Goal: Transaction & Acquisition: Purchase product/service

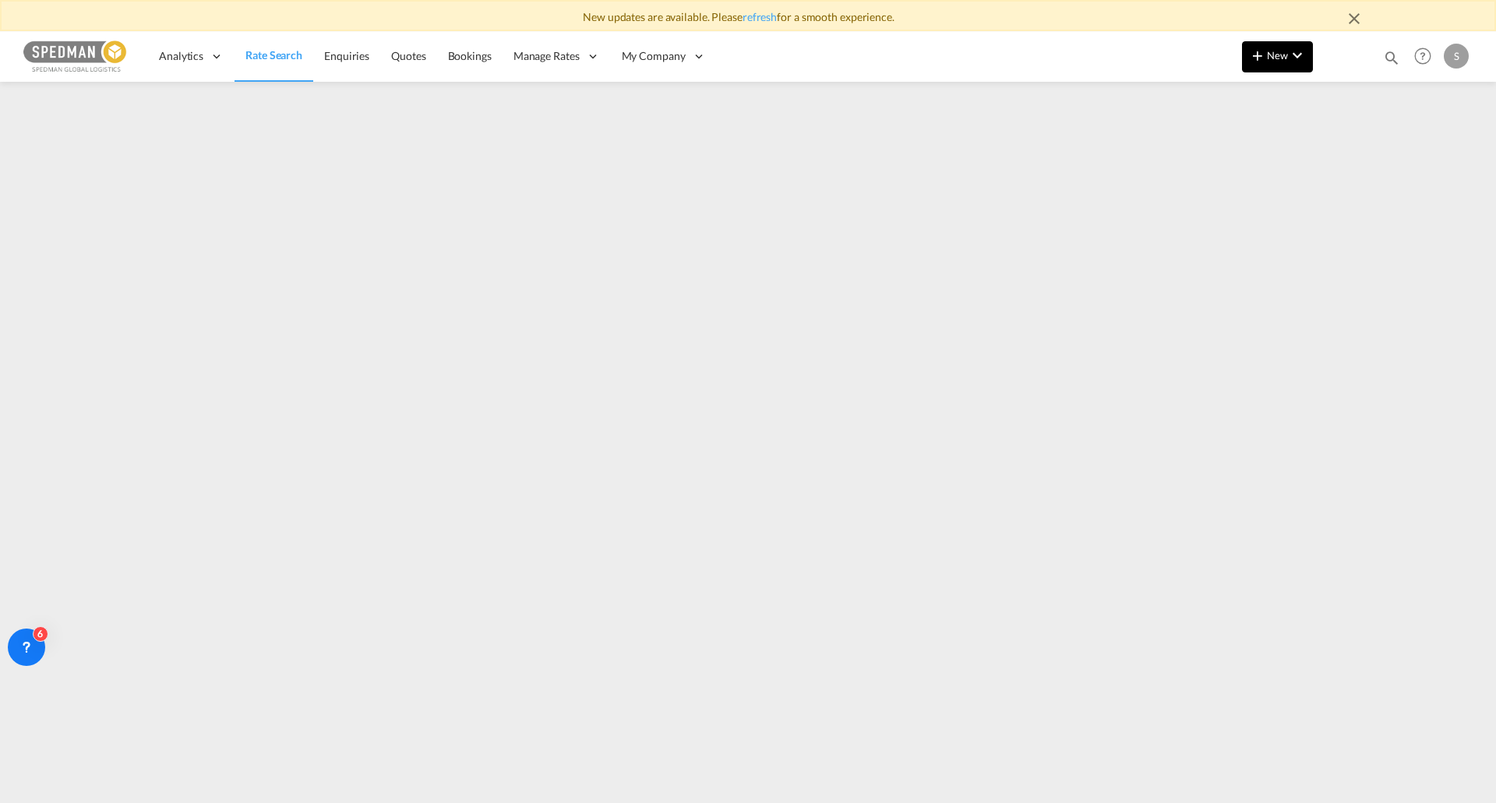
click at [1279, 51] on span "New" at bounding box center [1277, 55] width 58 height 12
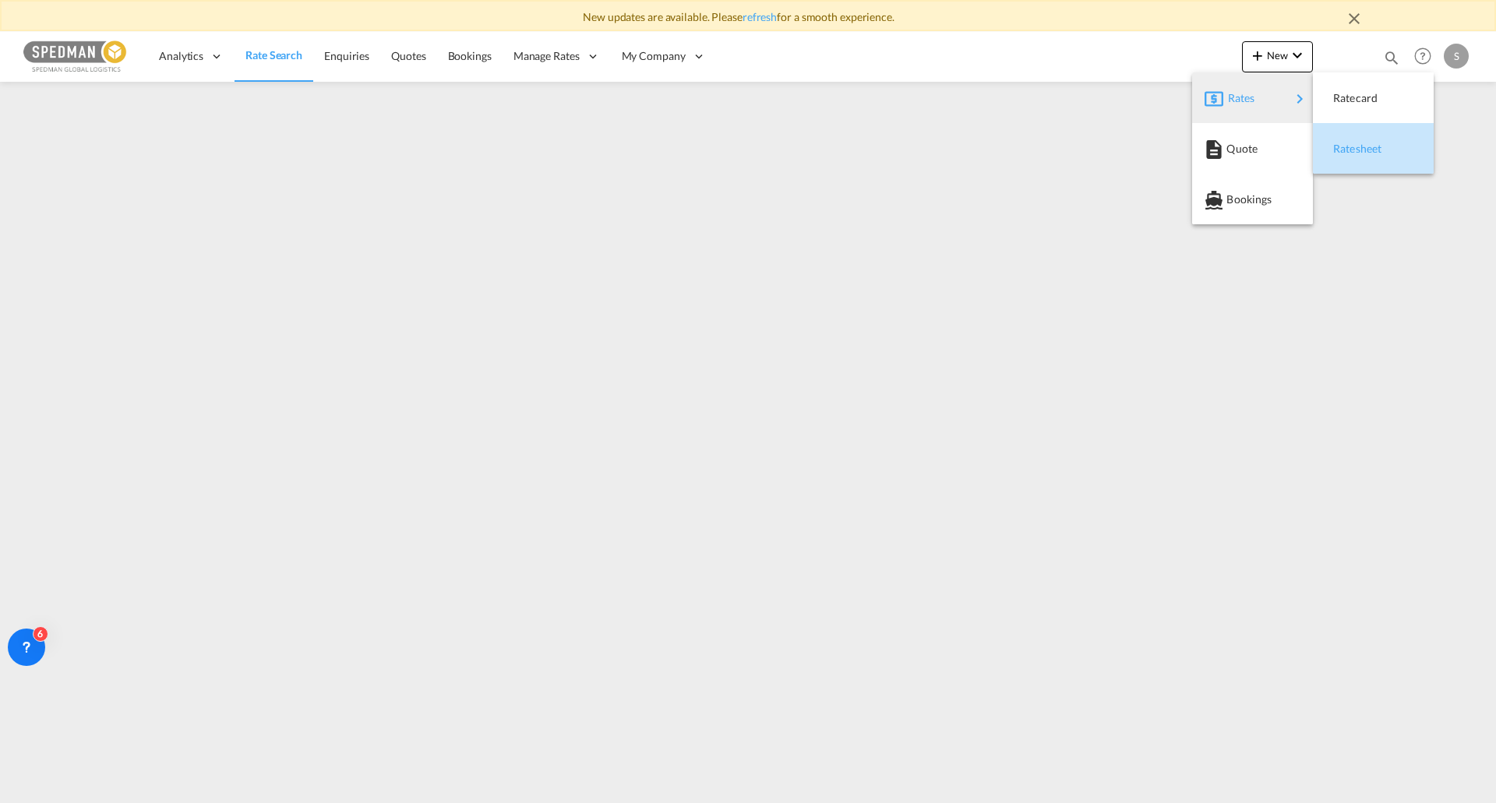
click at [1360, 155] on div "Ratesheet" at bounding box center [1362, 148] width 58 height 39
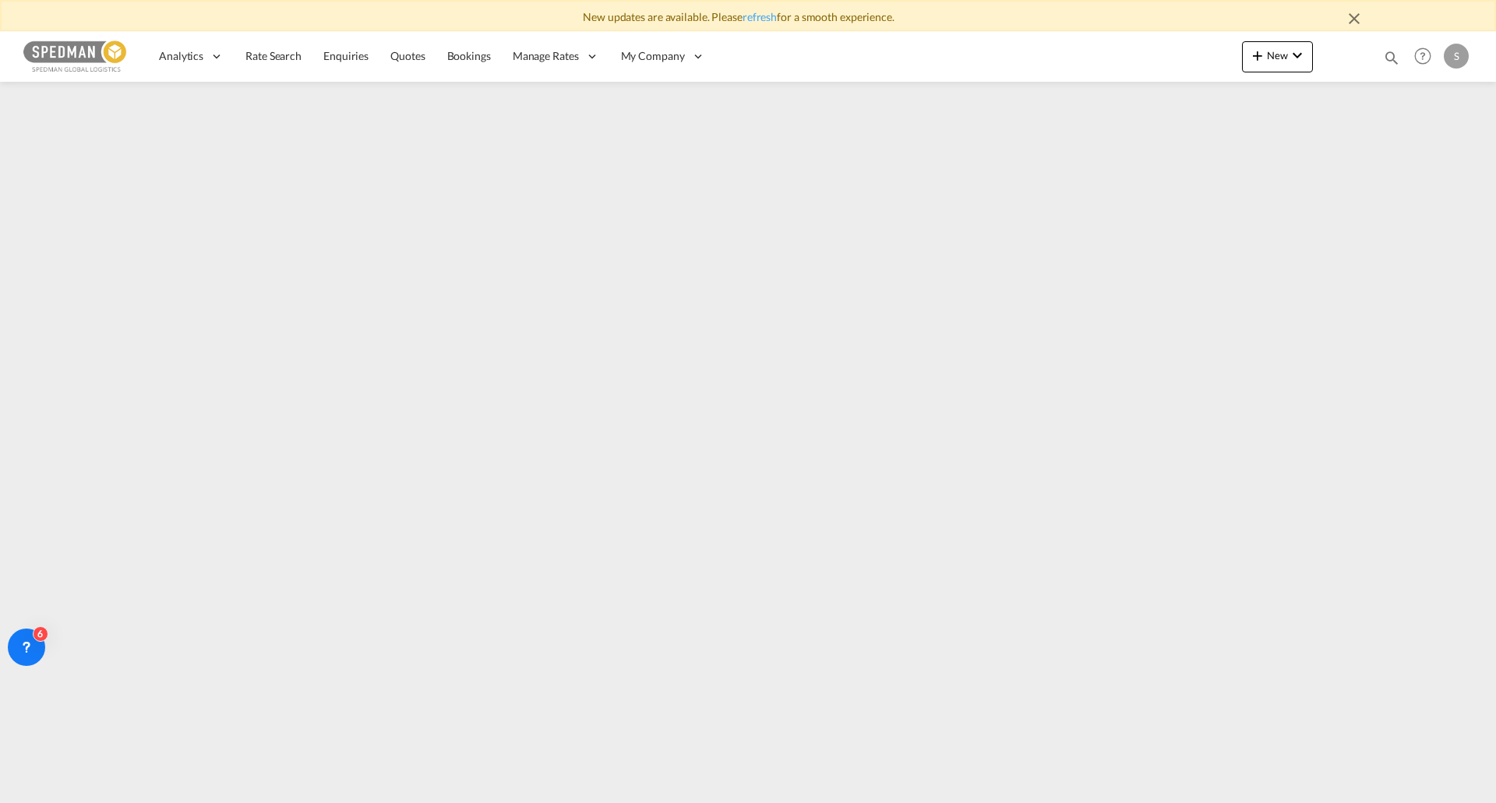
click at [94, 48] on img at bounding box center [75, 56] width 105 height 35
click at [289, 63] on span "Rate Search" at bounding box center [273, 56] width 56 height 16
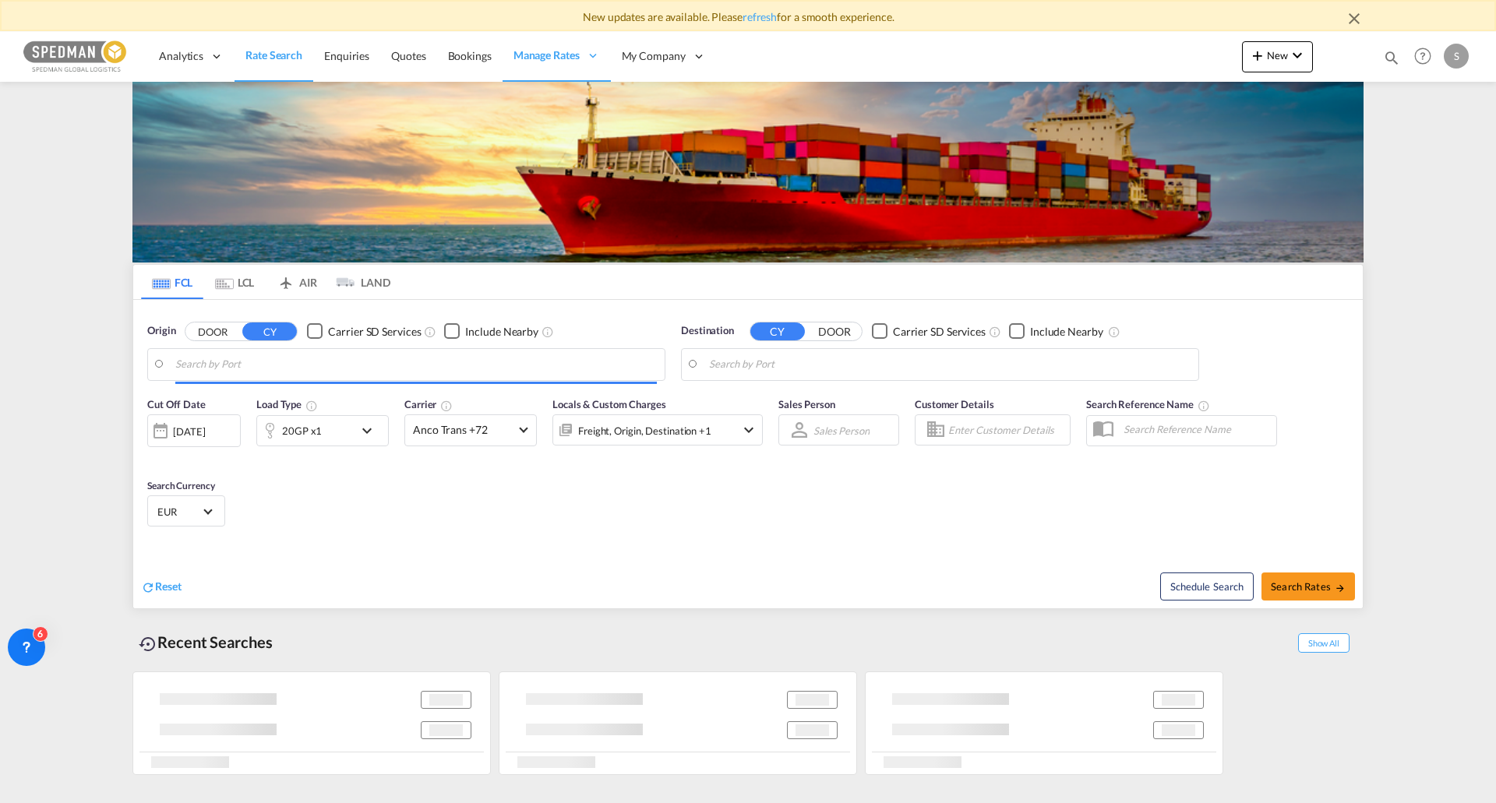
type input "[GEOGRAPHIC_DATA], DKFRC"
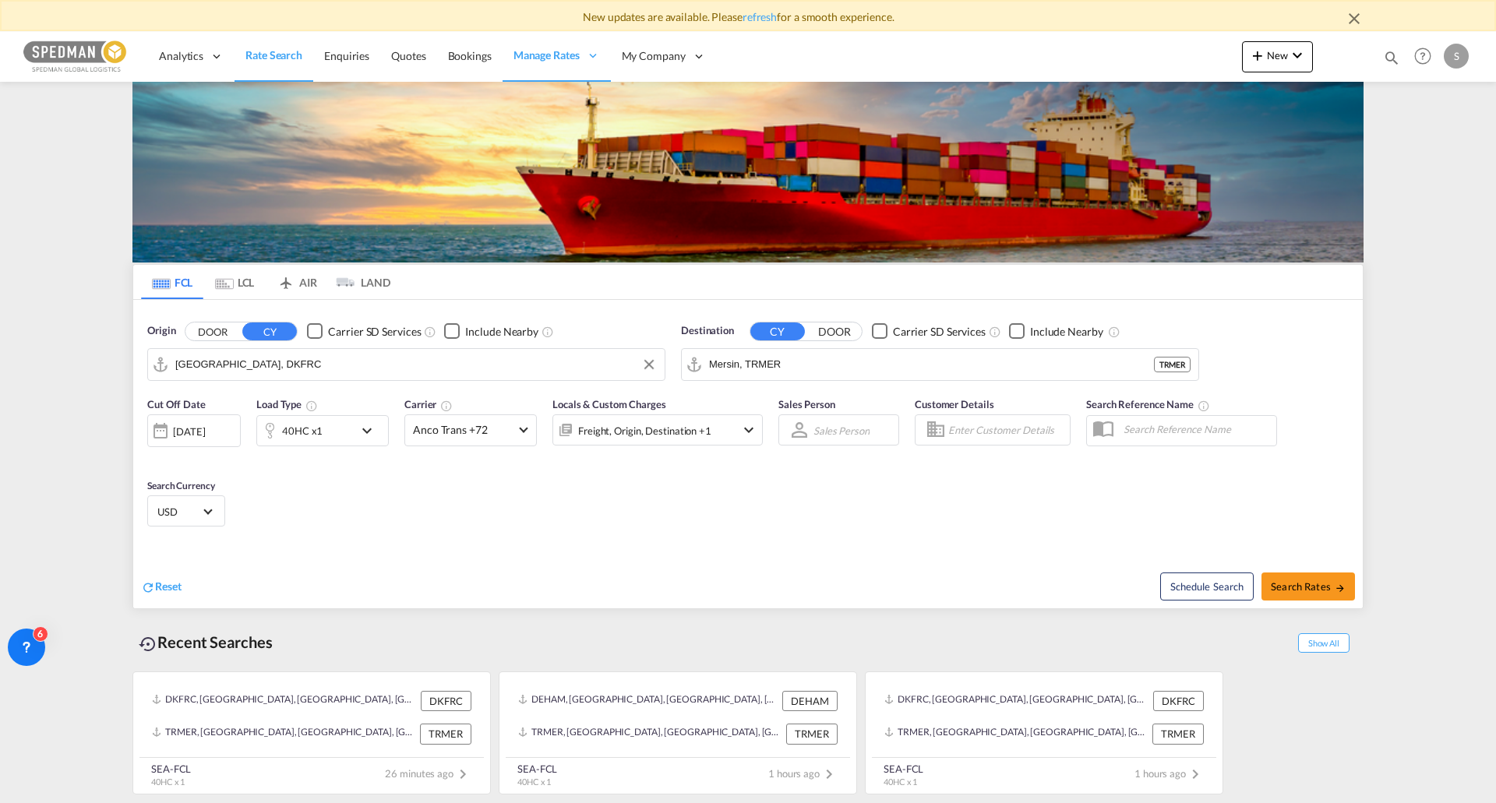
click at [265, 363] on input "[GEOGRAPHIC_DATA], DKFRC" at bounding box center [416, 364] width 482 height 23
click at [797, 374] on input "Mersin, TRMER" at bounding box center [931, 364] width 445 height 23
click at [782, 400] on div "Poti [US_STATE] GEPTI" at bounding box center [830, 407] width 296 height 47
type input "Poti, GEPTI"
click at [355, 444] on div "40HC x1" at bounding box center [322, 430] width 132 height 31
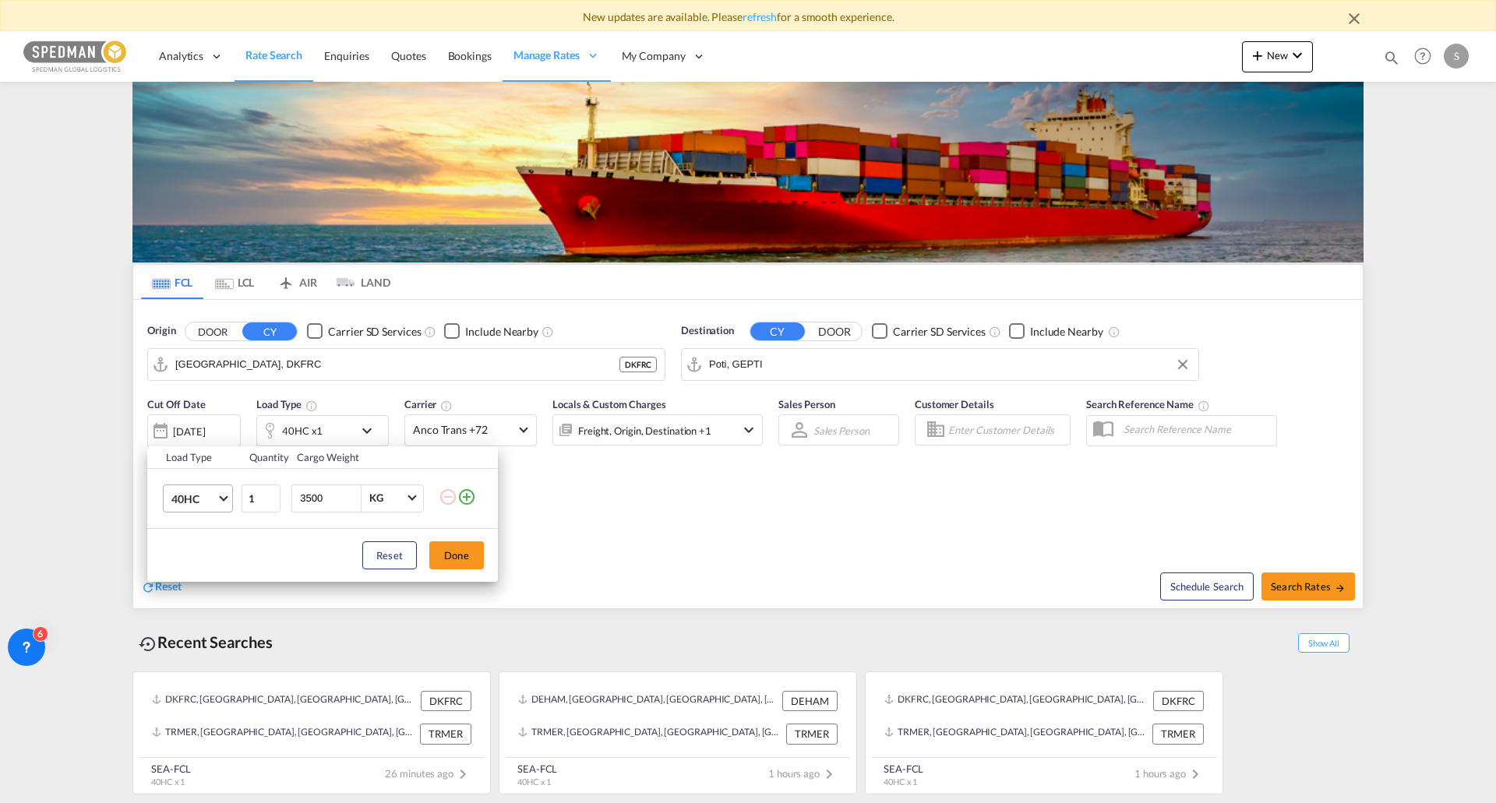
click at [213, 504] on span "40HC" at bounding box center [193, 500] width 45 height 16
click at [194, 422] on div "20GP" at bounding box center [184, 424] width 27 height 16
click at [440, 553] on button "Done" at bounding box center [456, 556] width 55 height 28
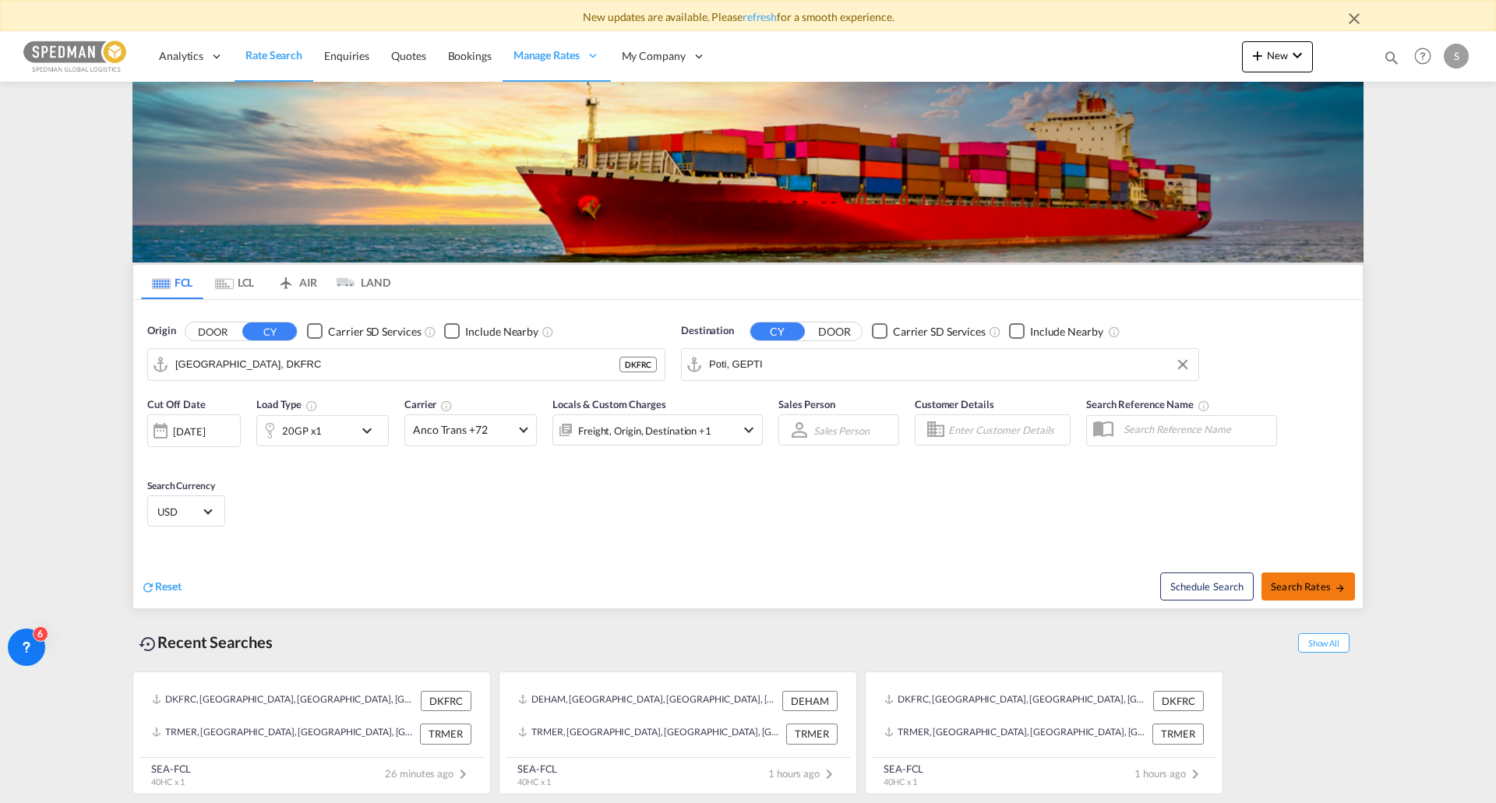
click at [1310, 598] on button "Search Rates" at bounding box center [1308, 587] width 94 height 28
type input "DKFRC to GEPTI / [DATE]"
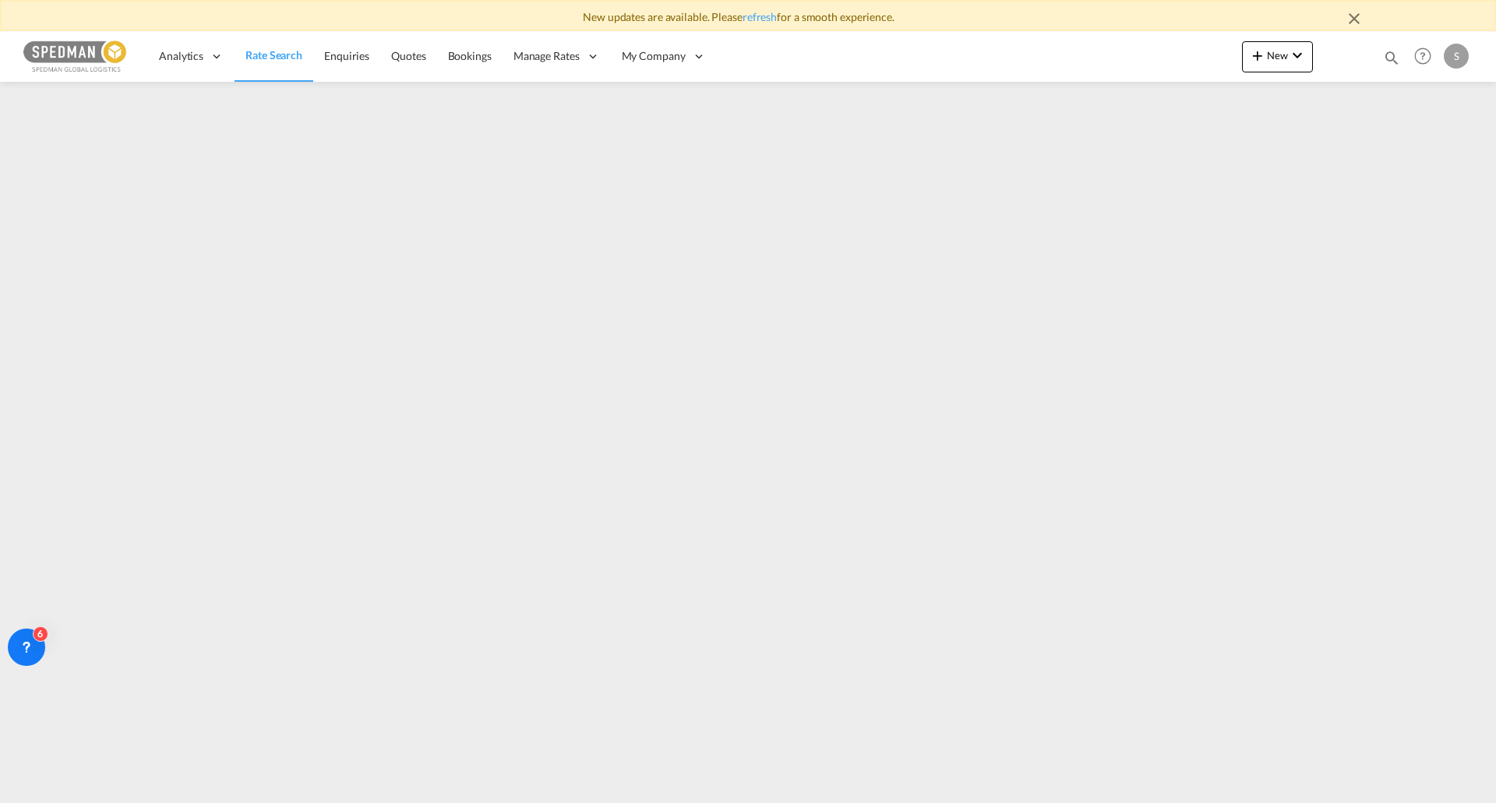
click at [277, 68] on link "Rate Search" at bounding box center [274, 56] width 79 height 51
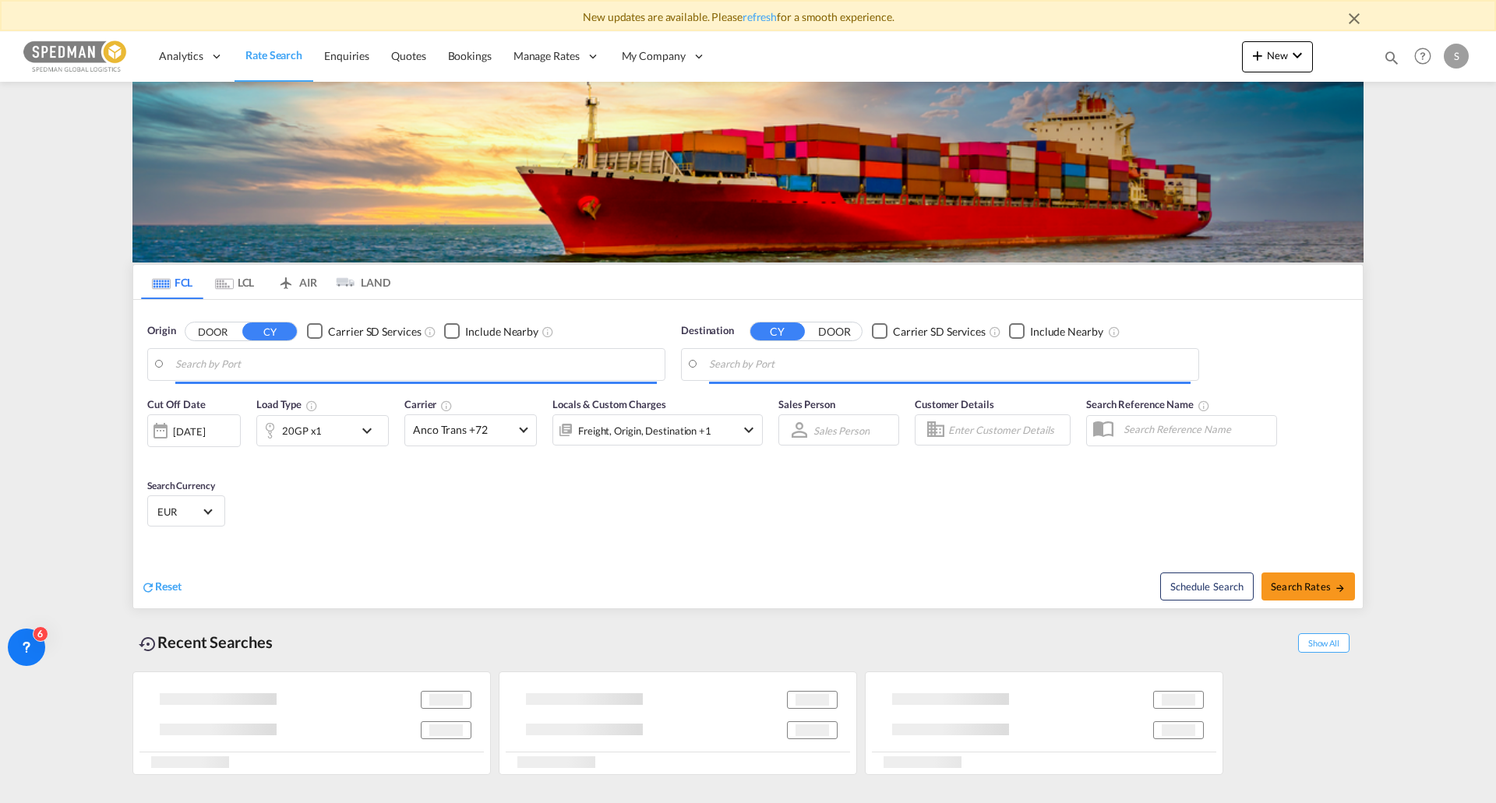
type input "[GEOGRAPHIC_DATA], DKFRC"
type input "Santos, BRSSZ"
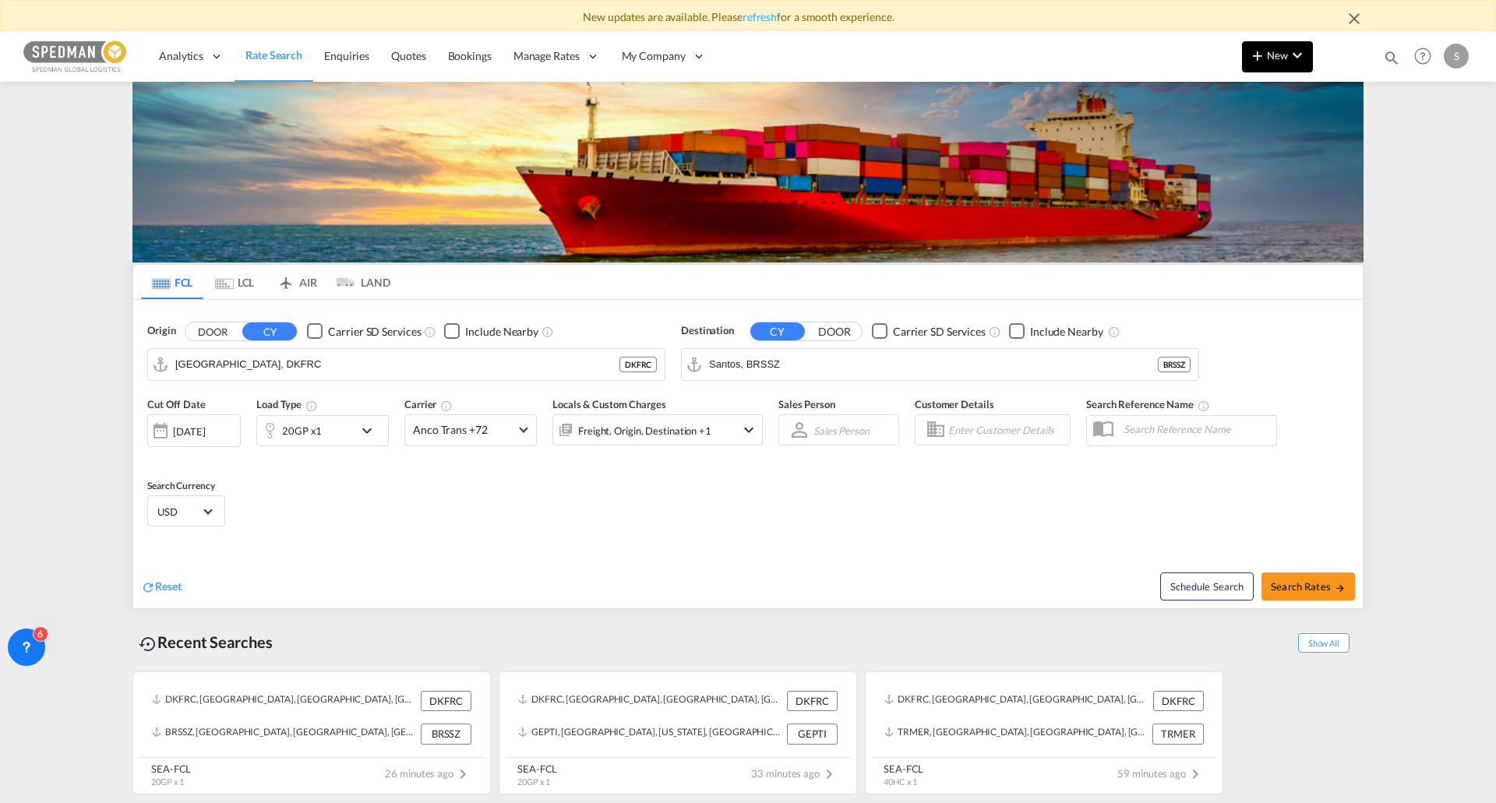
click at [1286, 63] on button "New" at bounding box center [1277, 56] width 71 height 31
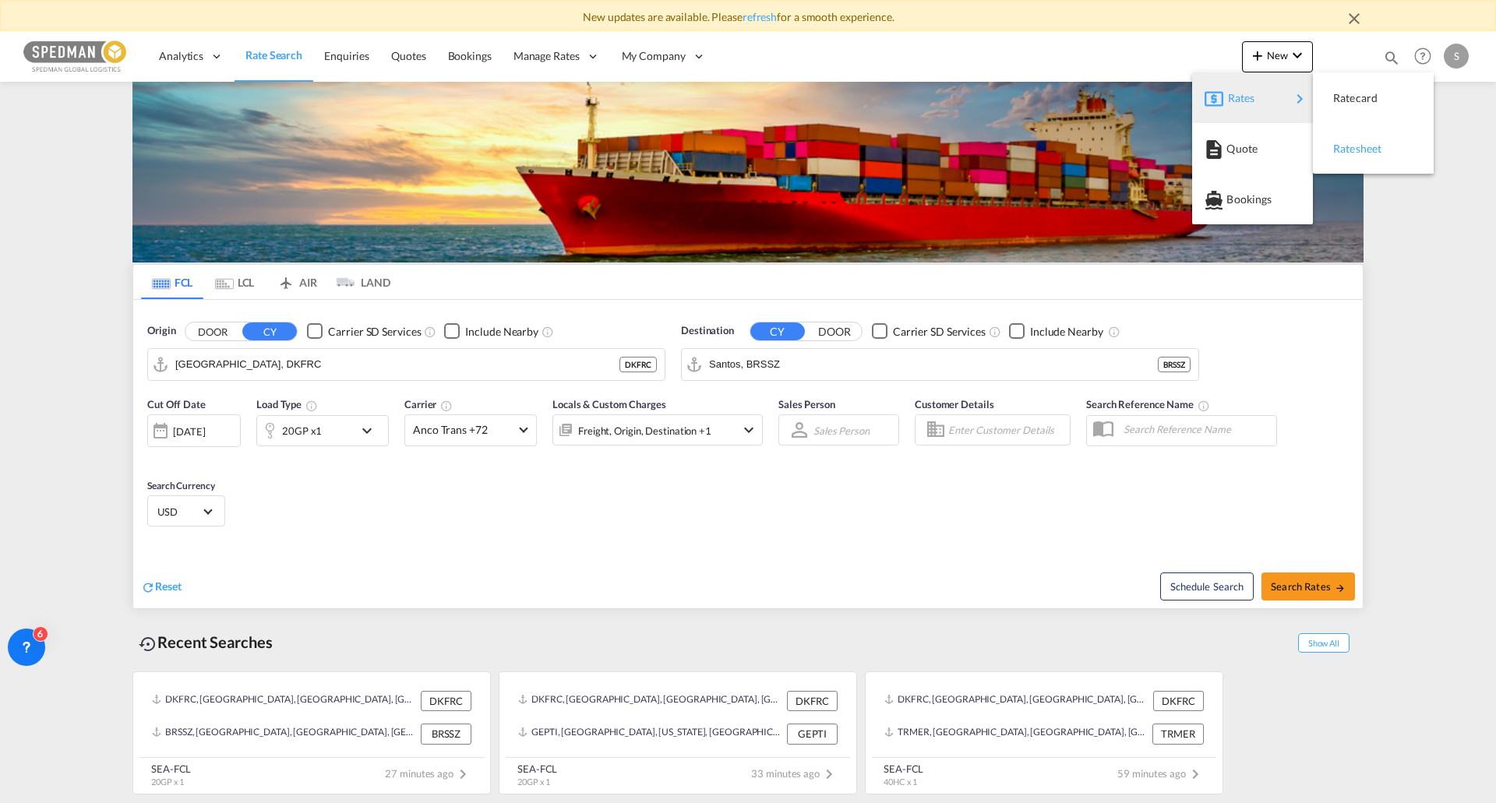
click at [1350, 145] on span "Ratesheet" at bounding box center [1341, 148] width 17 height 31
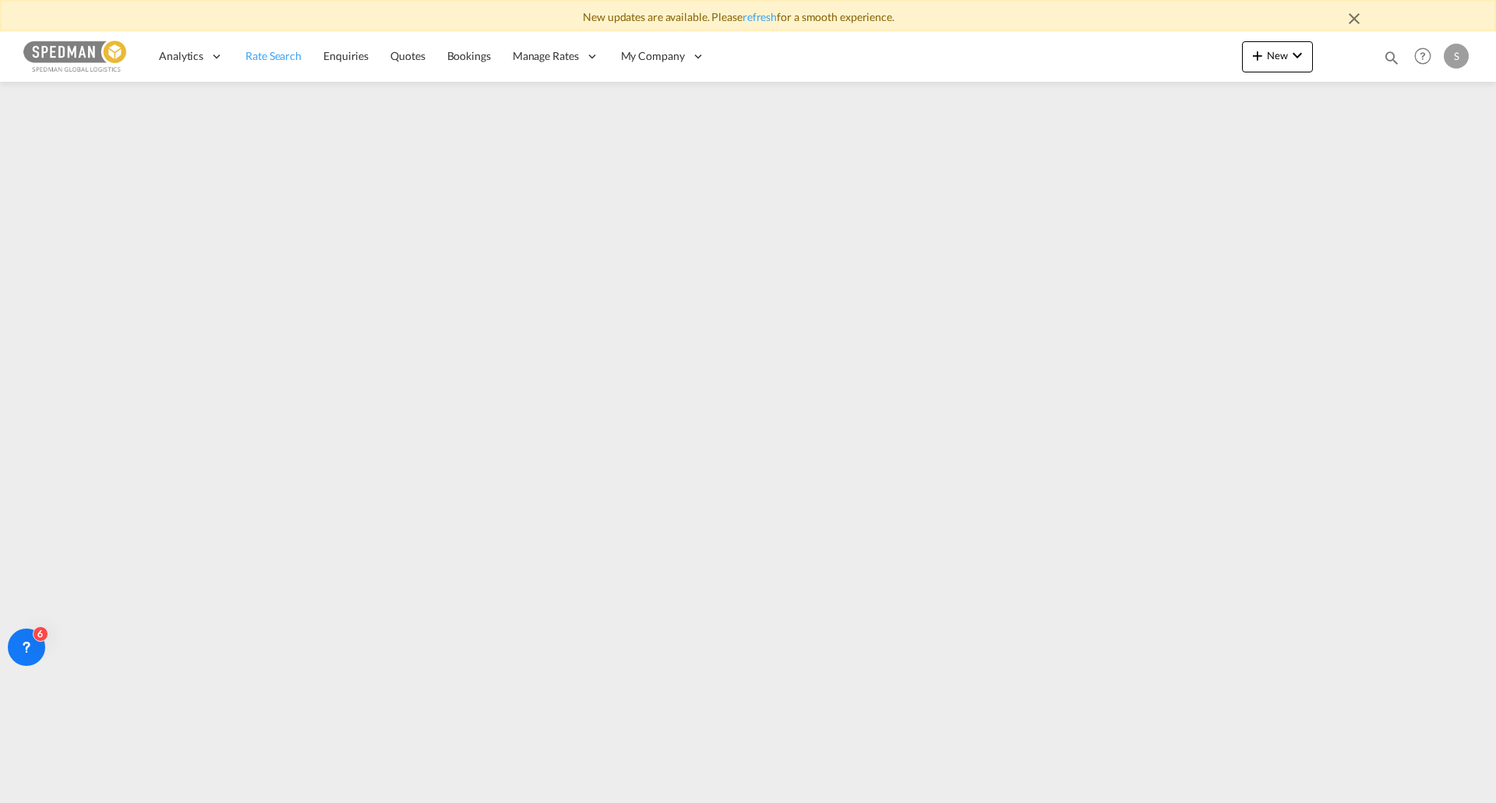
click at [270, 57] on span "Rate Search" at bounding box center [273, 55] width 56 height 13
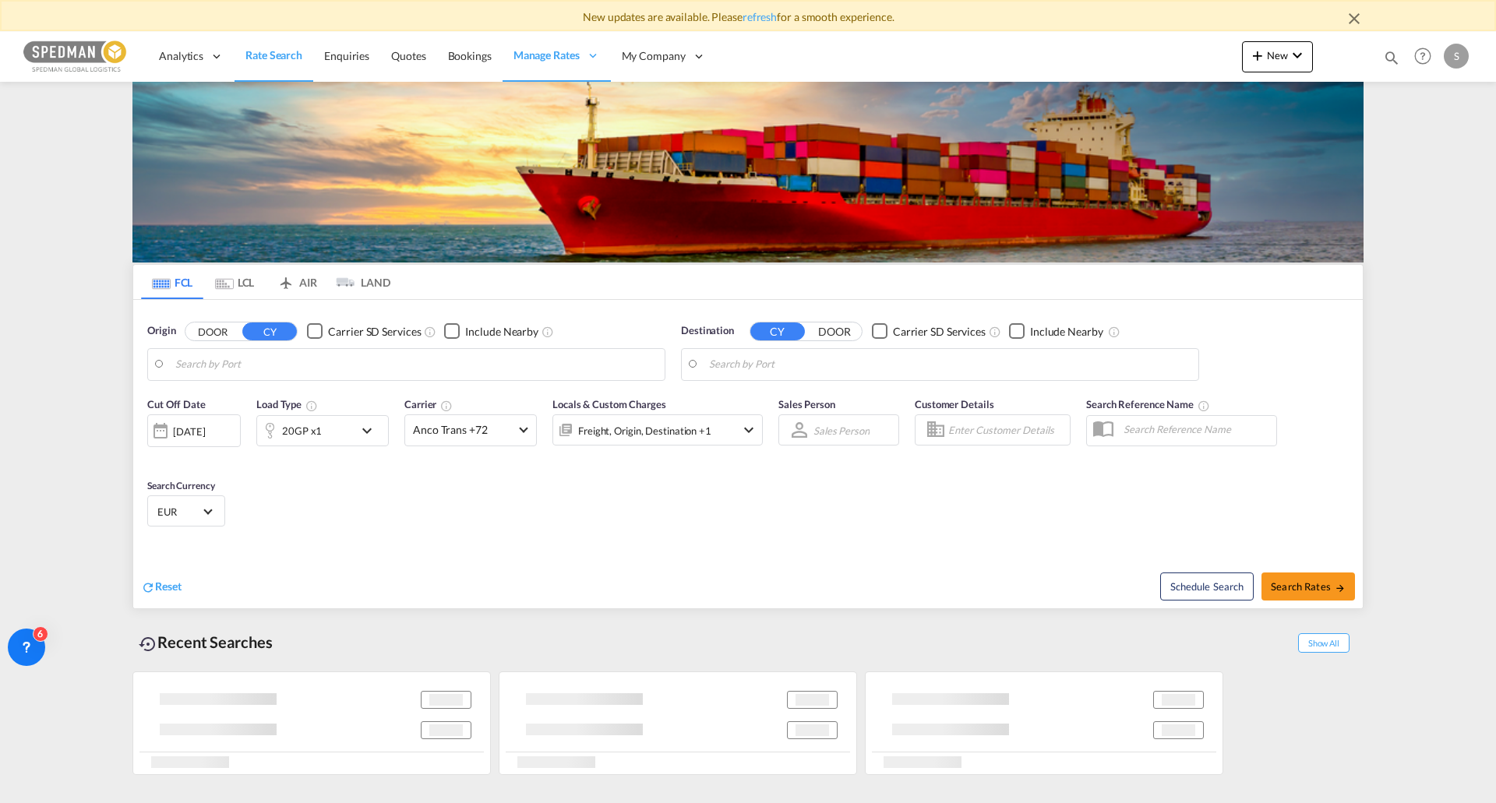
type input "[GEOGRAPHIC_DATA], DKFRC"
type input "Santos, BRSSZ"
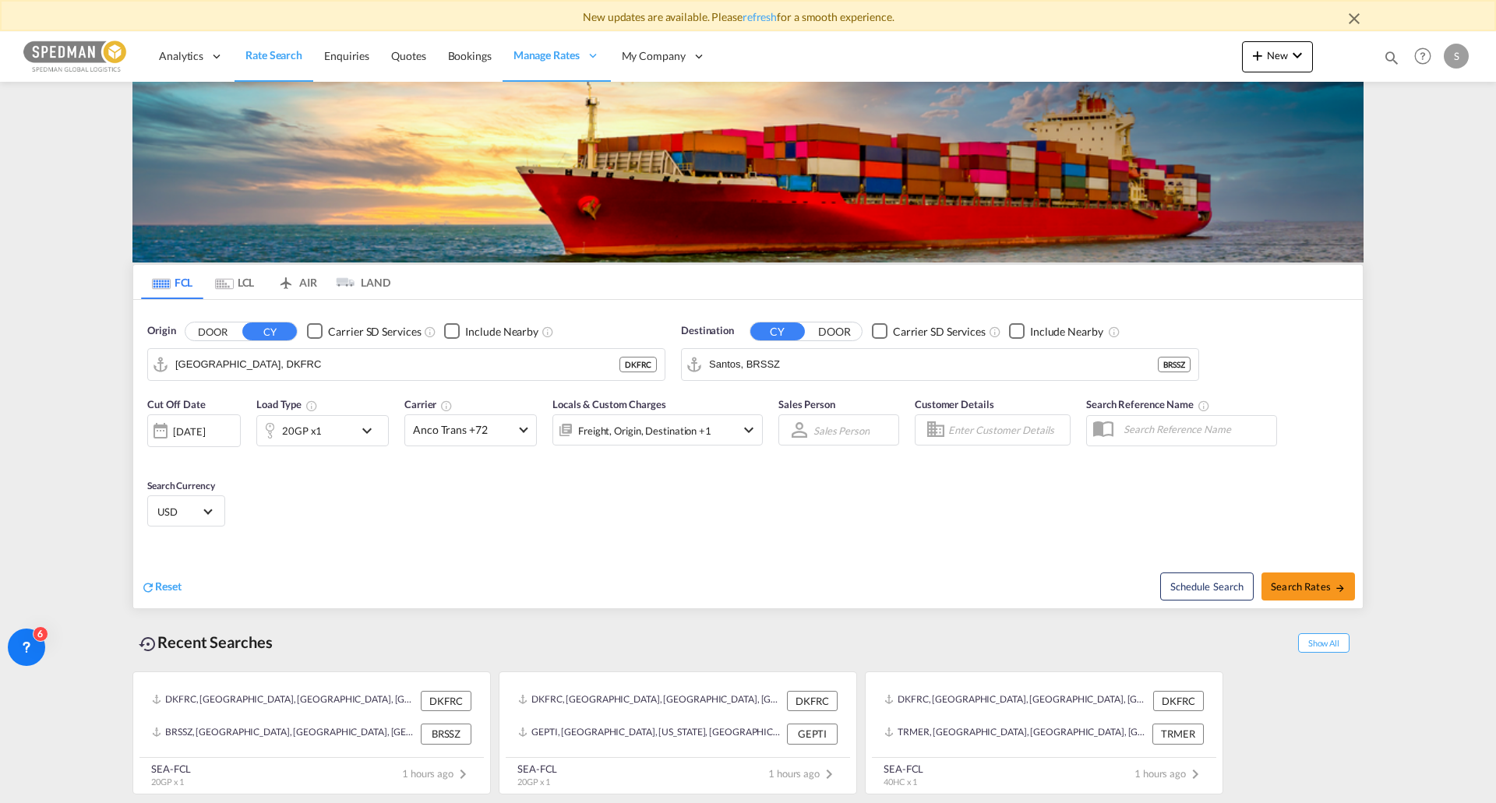
click at [365, 436] on md-icon "icon-chevron-down" at bounding box center [371, 431] width 26 height 19
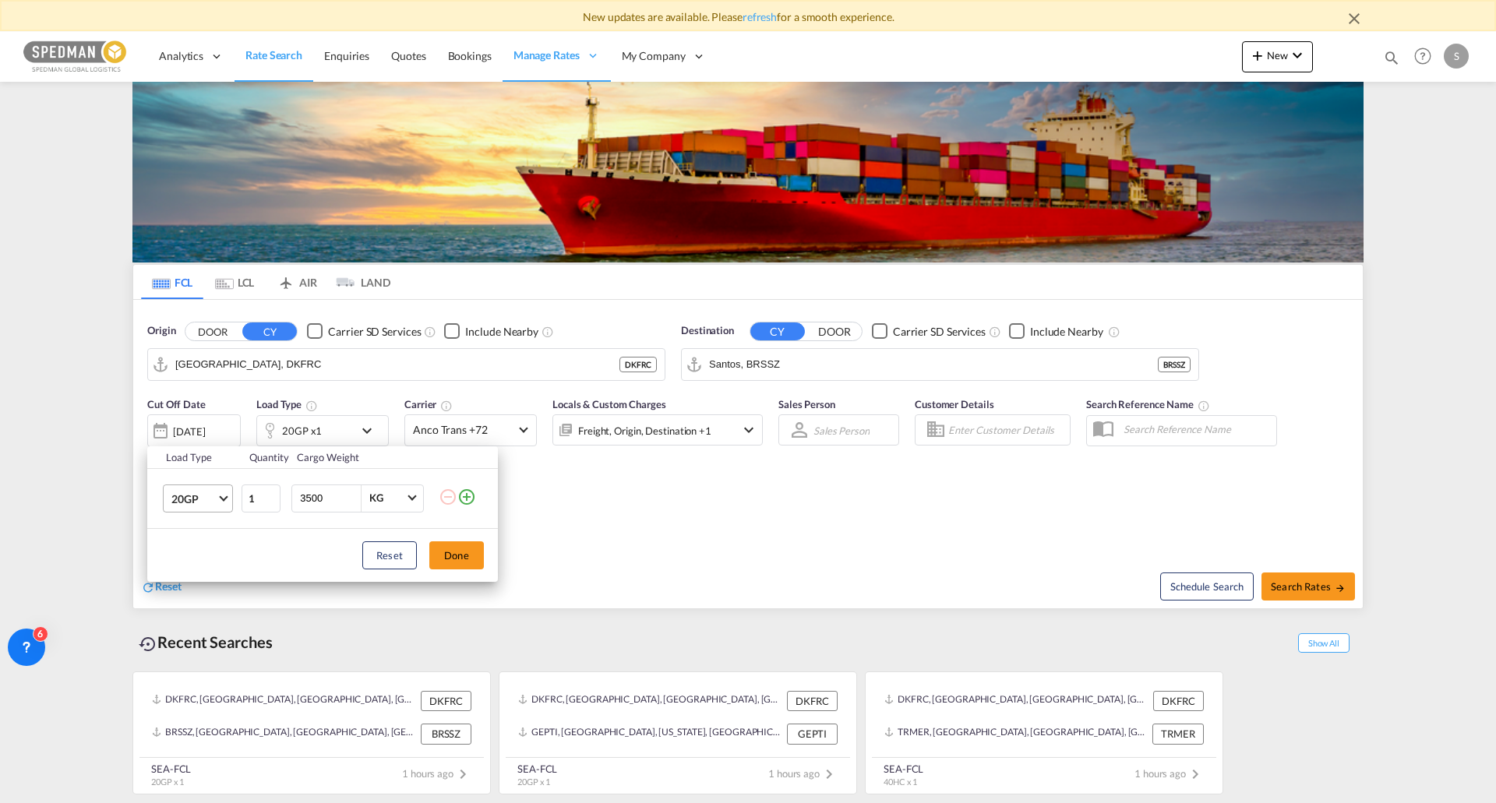
click at [204, 506] on md-select-value "20GP" at bounding box center [201, 498] width 62 height 26
click at [208, 579] on md-option "40HC" at bounding box center [212, 573] width 106 height 37
click at [471, 550] on button "Done" at bounding box center [456, 556] width 55 height 28
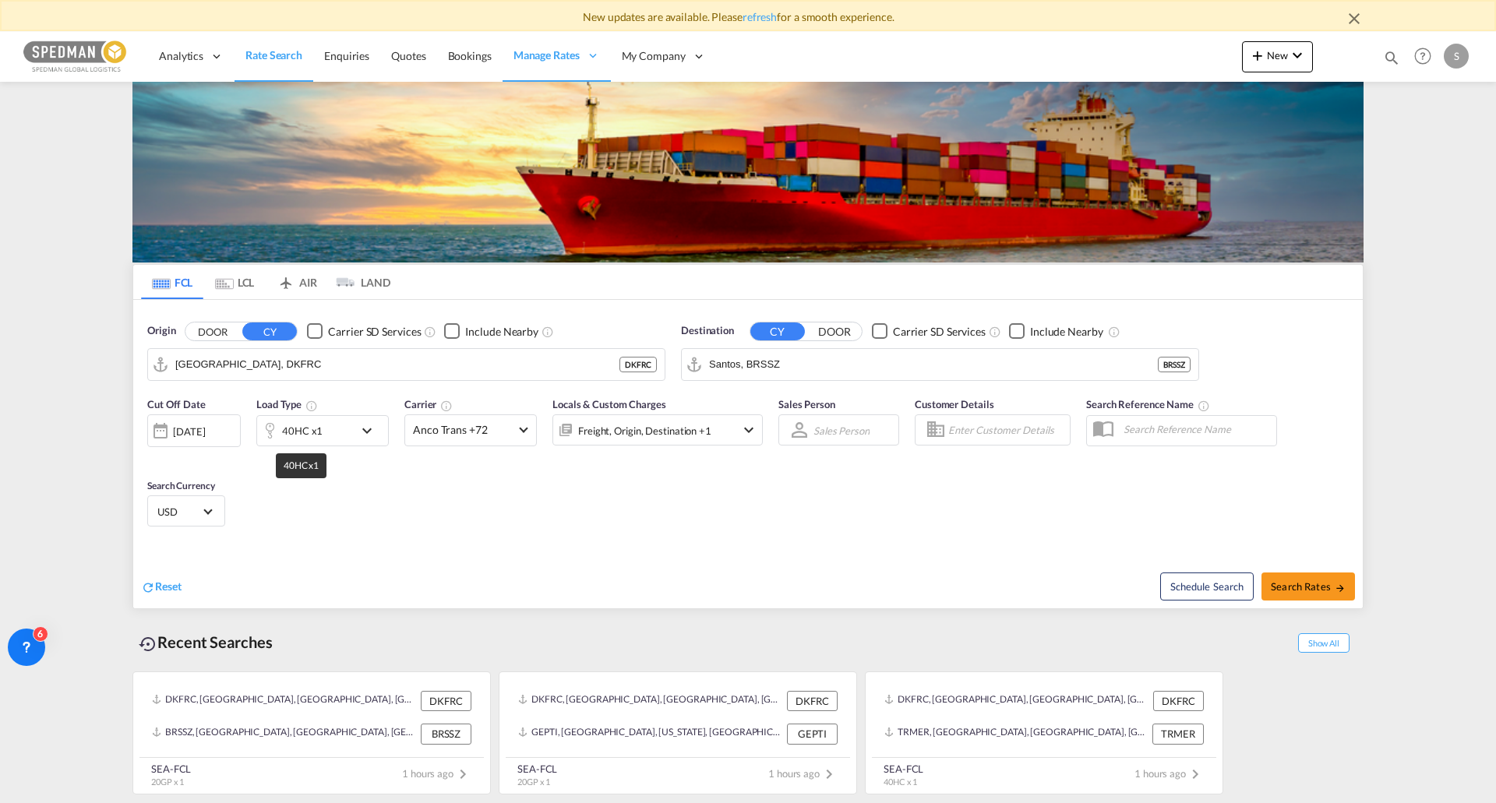
click at [277, 366] on input "[GEOGRAPHIC_DATA], DKFRC" at bounding box center [397, 364] width 444 height 23
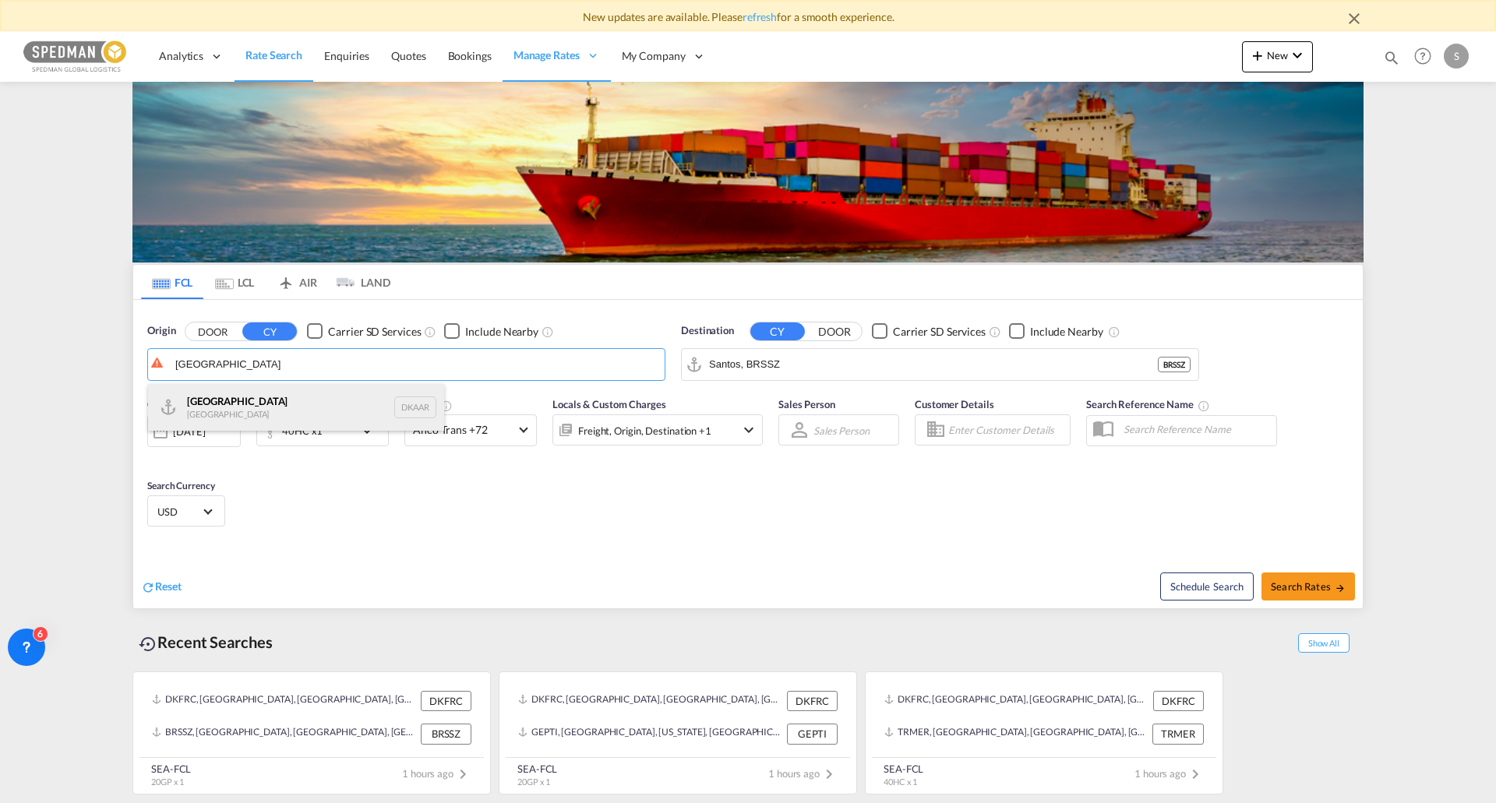
click at [270, 398] on div "Aarhus [GEOGRAPHIC_DATA] DKAAR" at bounding box center [296, 407] width 296 height 47
type input "[GEOGRAPHIC_DATA], [GEOGRAPHIC_DATA]"
click at [939, 358] on input "Santos, BRSSZ" at bounding box center [950, 364] width 482 height 23
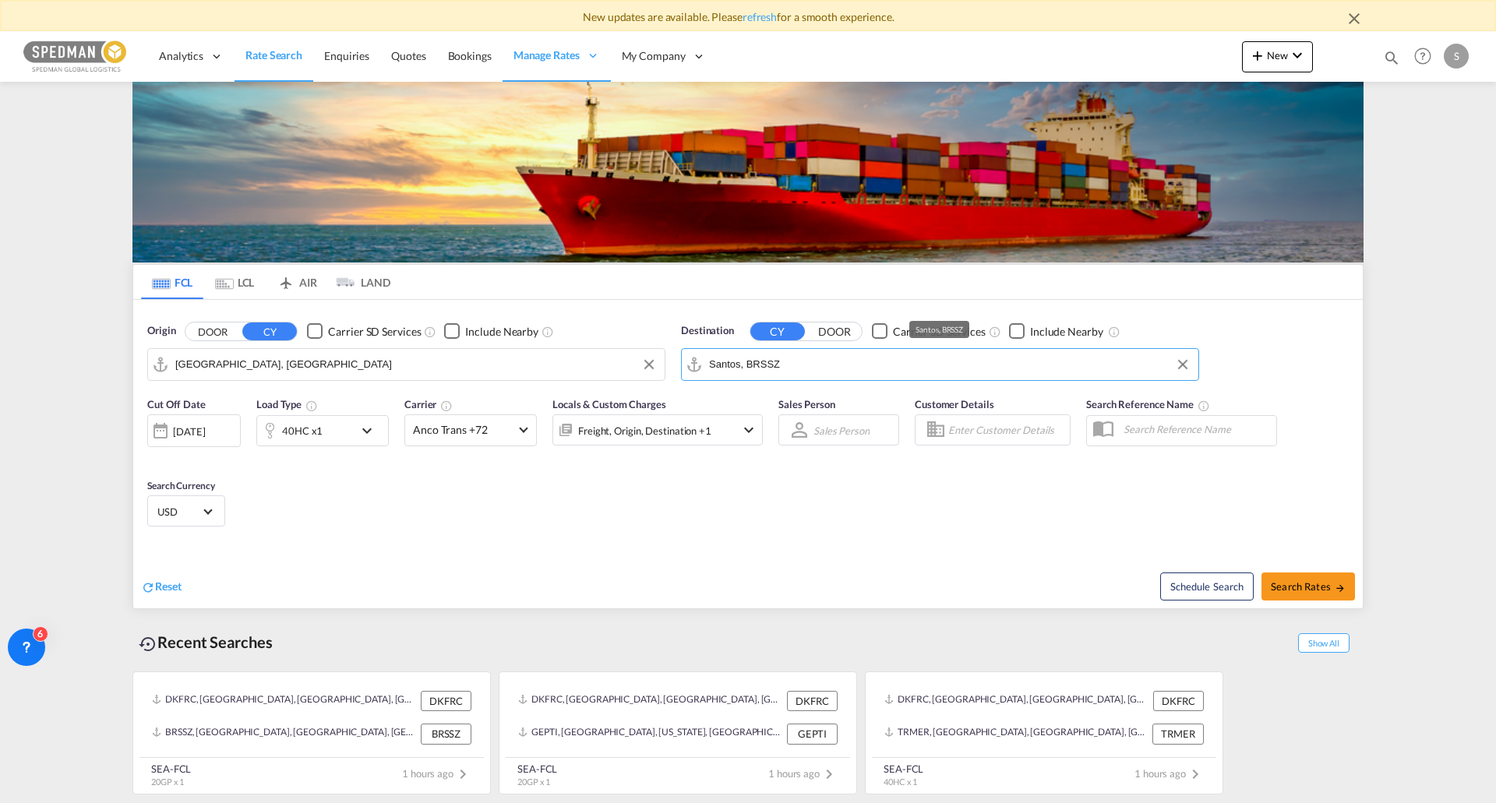
click at [909, 369] on input "Santos, BRSSZ" at bounding box center [950, 364] width 482 height 23
click at [872, 396] on div "Izmit [GEOGRAPHIC_DATA] TRIZT" at bounding box center [830, 407] width 296 height 47
type input "Izmit, TRIZT"
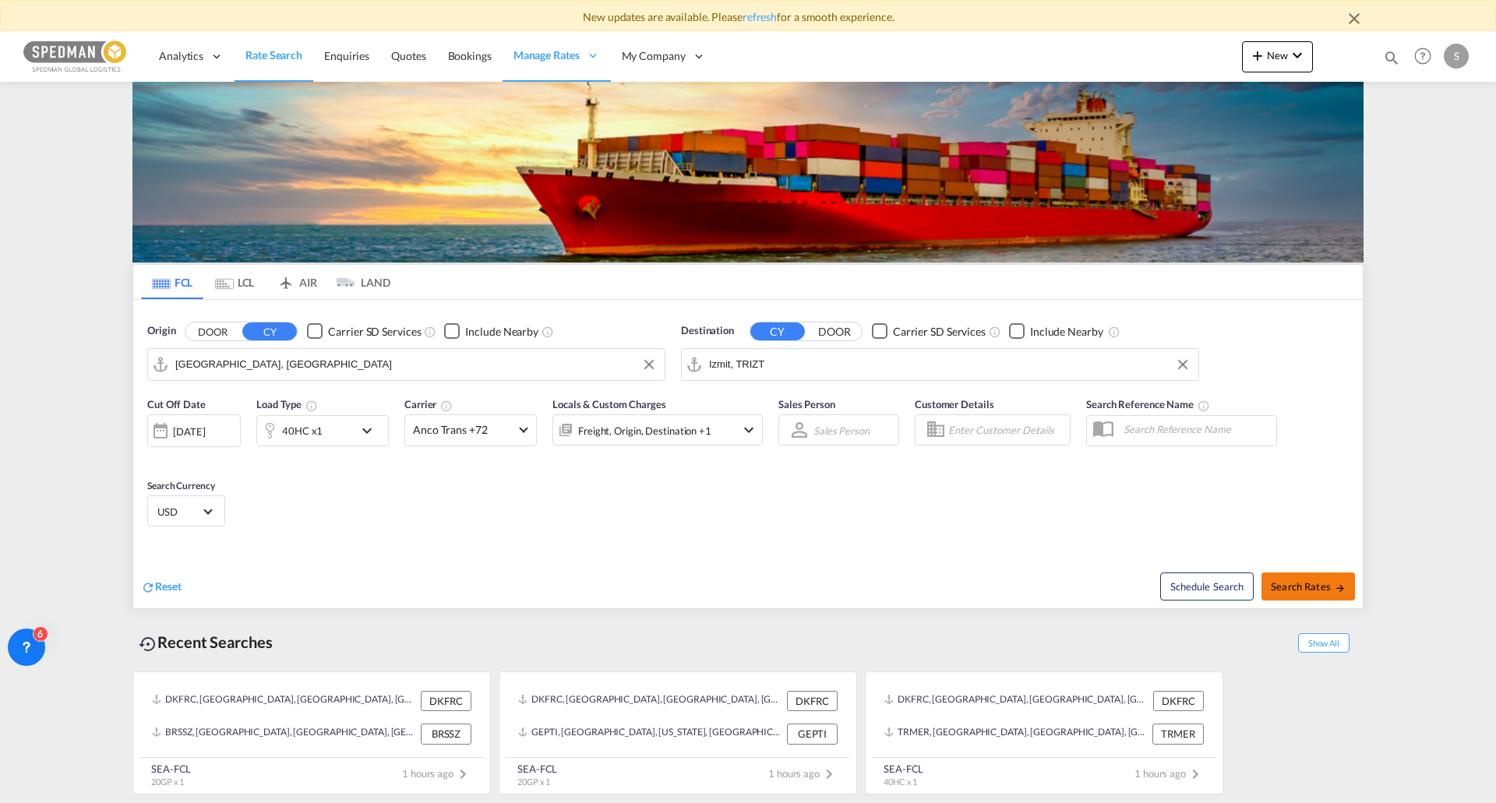
click at [1301, 595] on button "Search Rates" at bounding box center [1308, 587] width 94 height 28
type input "DKAAR to TRIZT / [DATE]"
